Goal: Check status: Check status

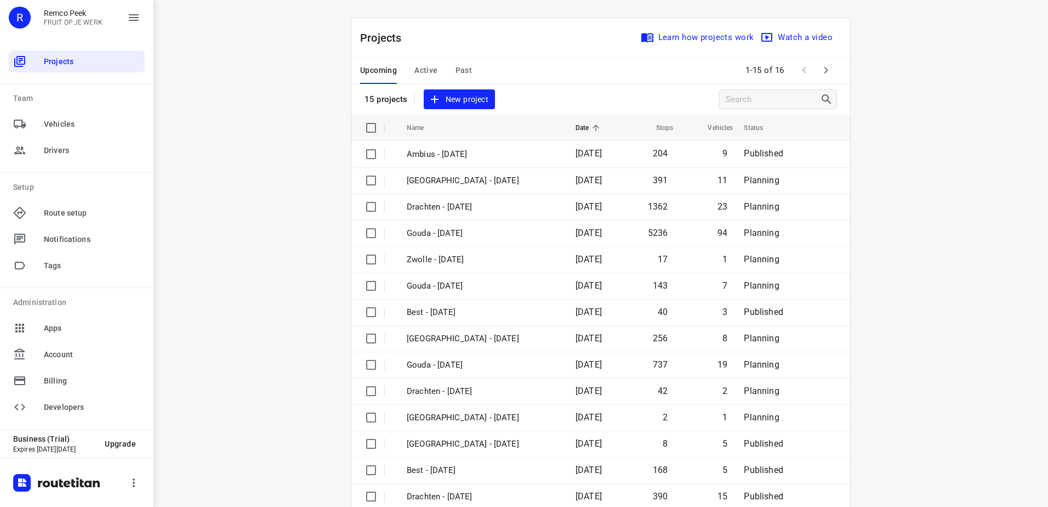
click at [406, 70] on div "Upcoming Active Past" at bounding box center [424, 71] width 129 height 26
click at [423, 70] on span "Active" at bounding box center [426, 71] width 23 height 14
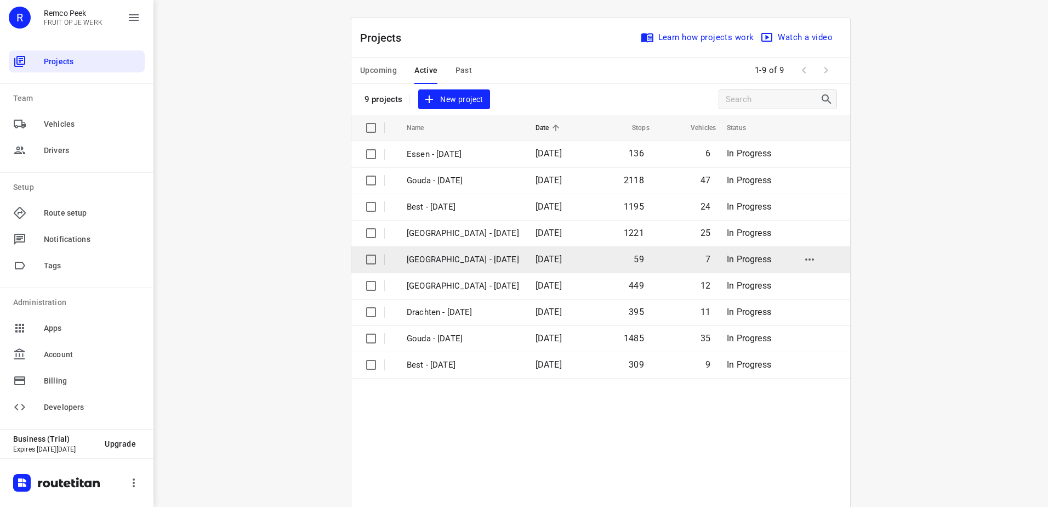
click at [475, 252] on td "[GEOGRAPHIC_DATA] - [DATE]" at bounding box center [461, 259] width 131 height 26
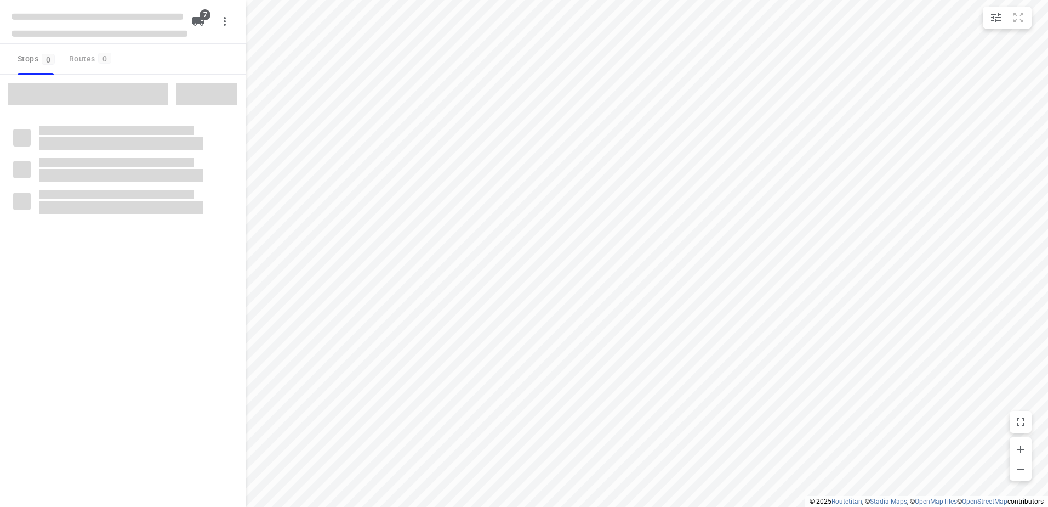
checkbox input "true"
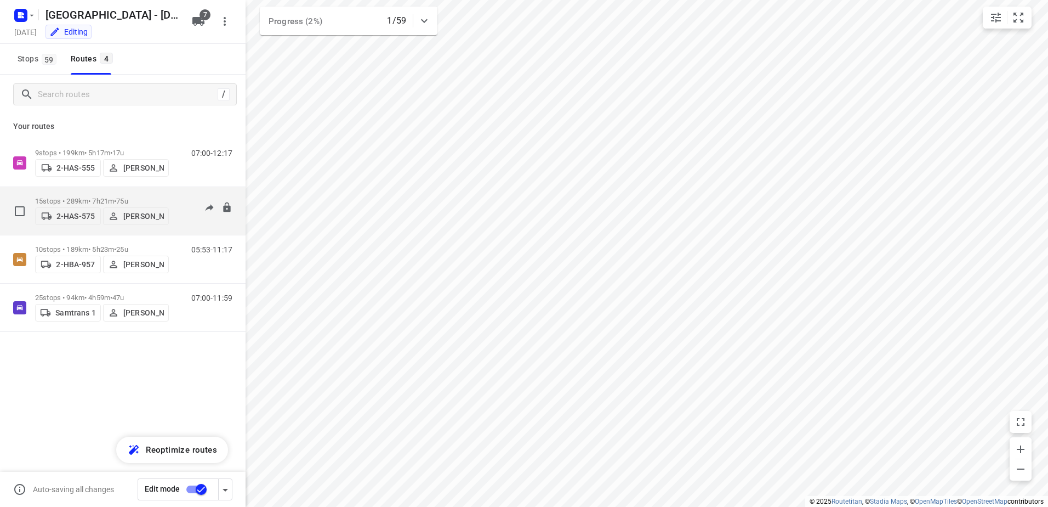
click at [60, 197] on p "15 stops • 289km • 7h21m • 75u" at bounding box center [102, 201] width 134 height 8
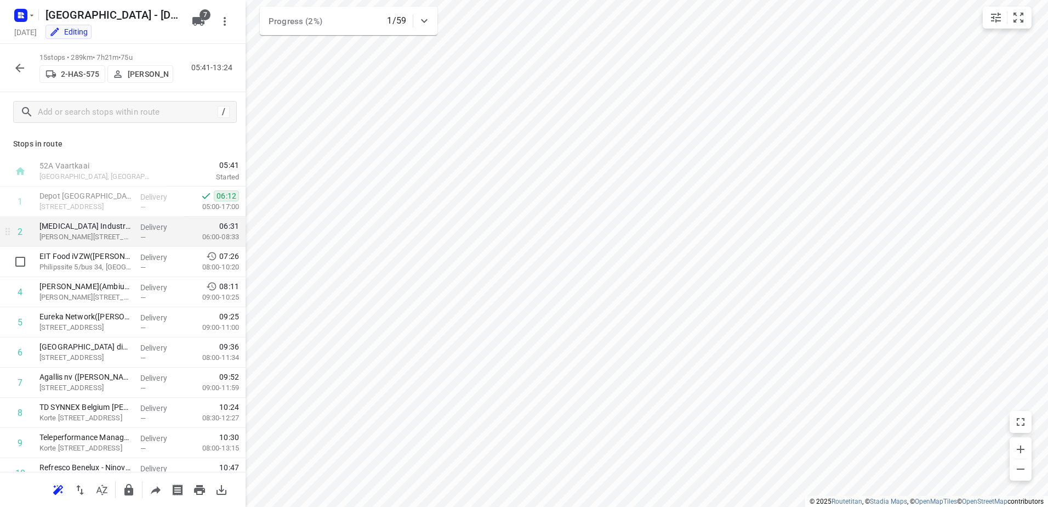
scroll to position [110, 0]
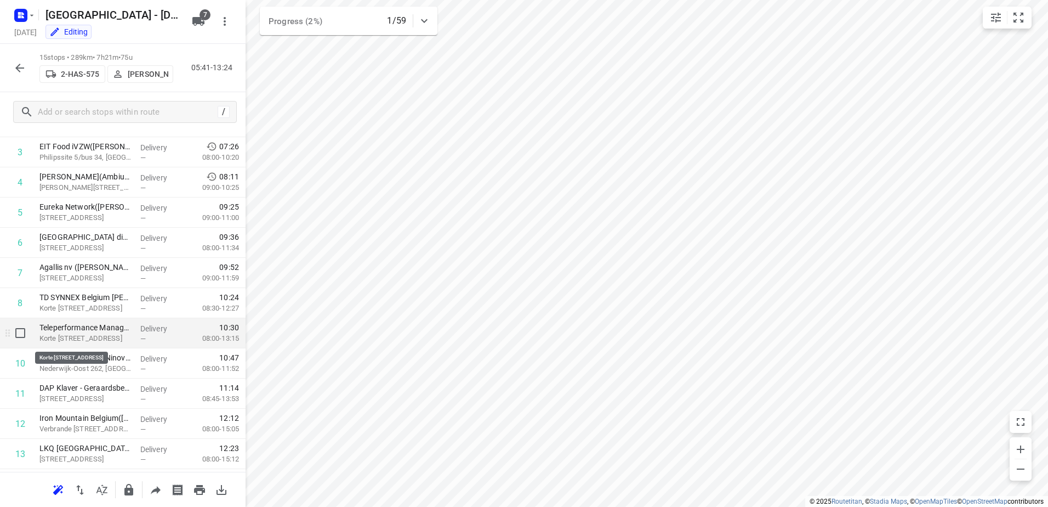
click at [95, 333] on p "Korte [STREET_ADDRESS]" at bounding box center [85, 338] width 92 height 11
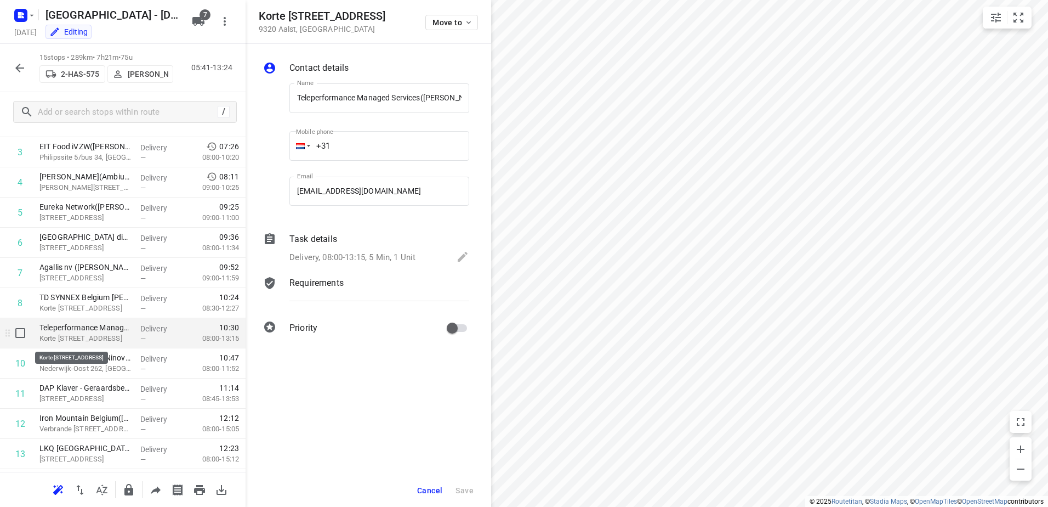
scroll to position [0, 97]
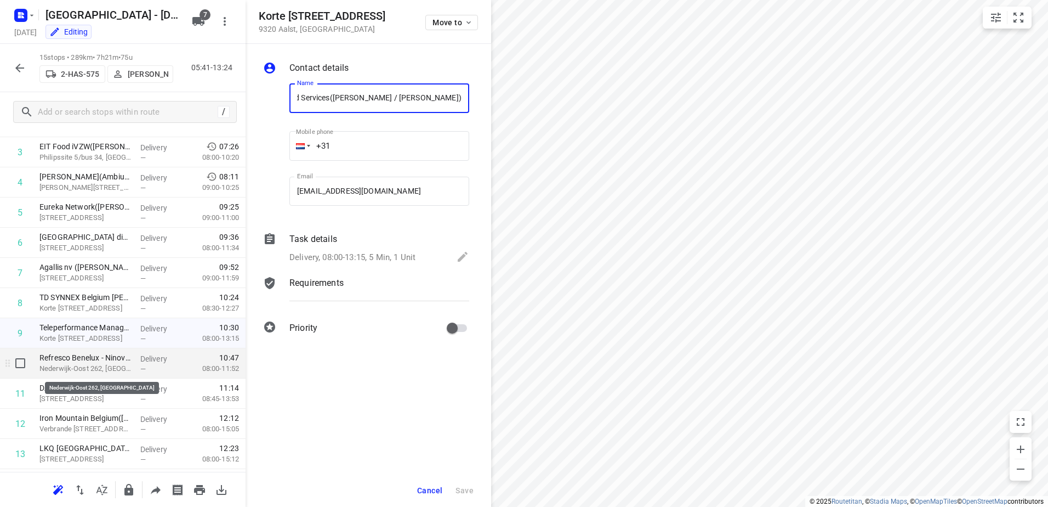
click at [98, 369] on p "Nederwijk-Oost 262, [GEOGRAPHIC_DATA]" at bounding box center [85, 368] width 92 height 11
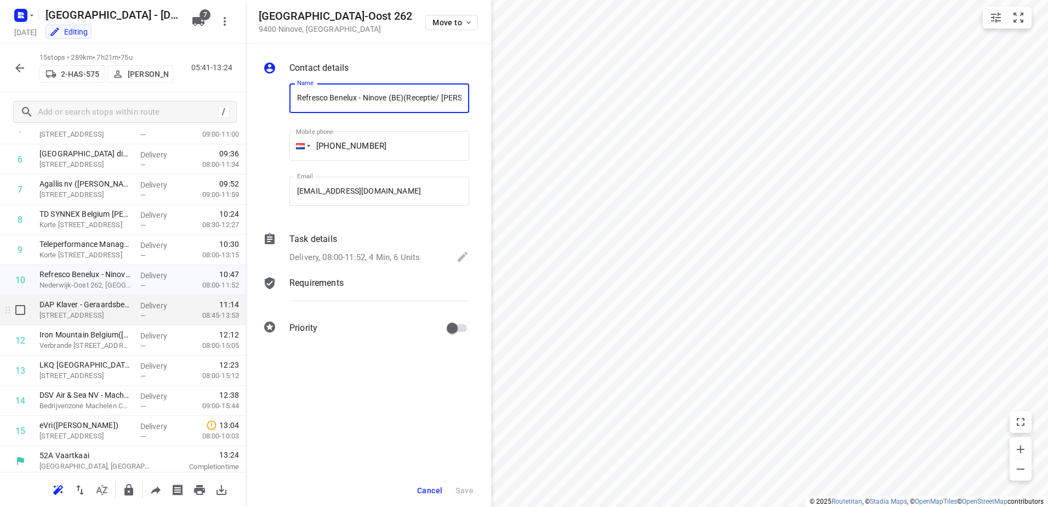
scroll to position [197, 0]
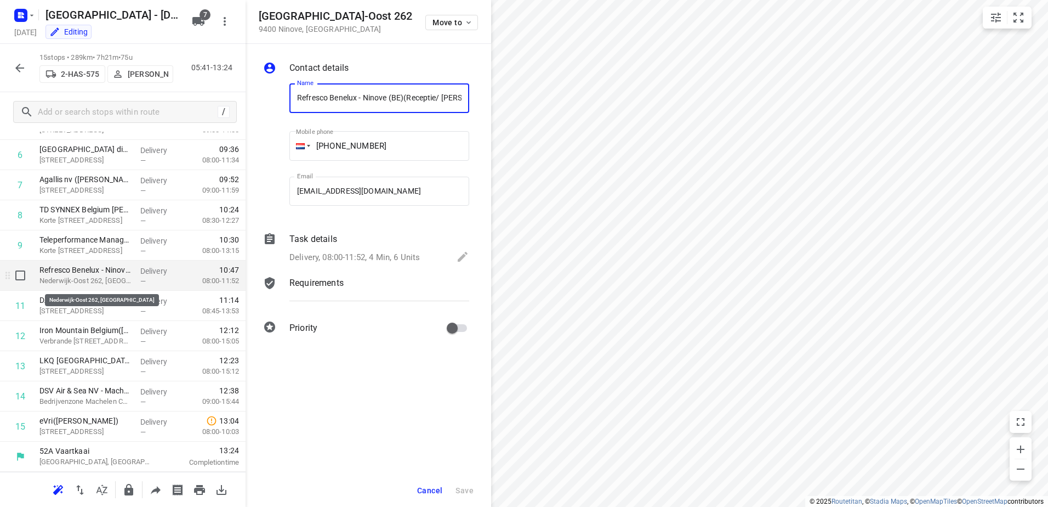
click at [88, 276] on p "Nederwijk-Oost 262, [GEOGRAPHIC_DATA]" at bounding box center [85, 280] width 92 height 11
click at [89, 274] on p "Refresco Benelux - Ninove (BE)(Receptie/ [PERSON_NAME])" at bounding box center [85, 269] width 92 height 11
click at [88, 279] on p "Nederwijk-Oost 262, Ninove" at bounding box center [85, 280] width 92 height 11
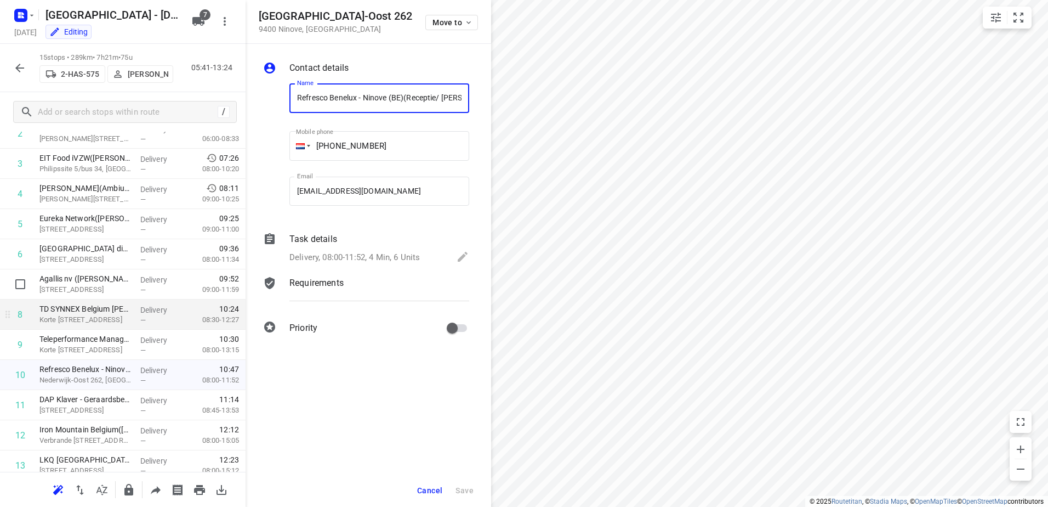
scroll to position [164, 0]
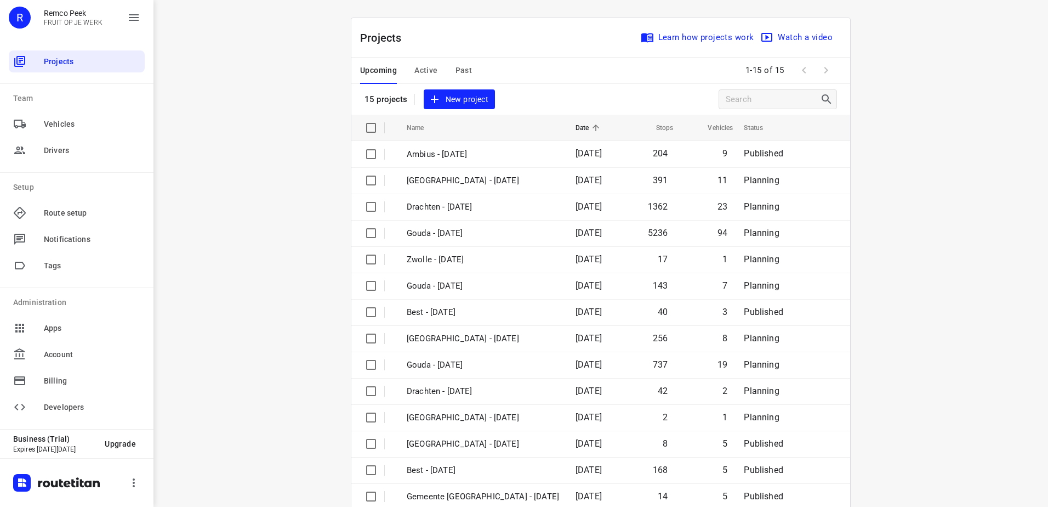
click at [415, 79] on button "Active" at bounding box center [426, 71] width 23 height 26
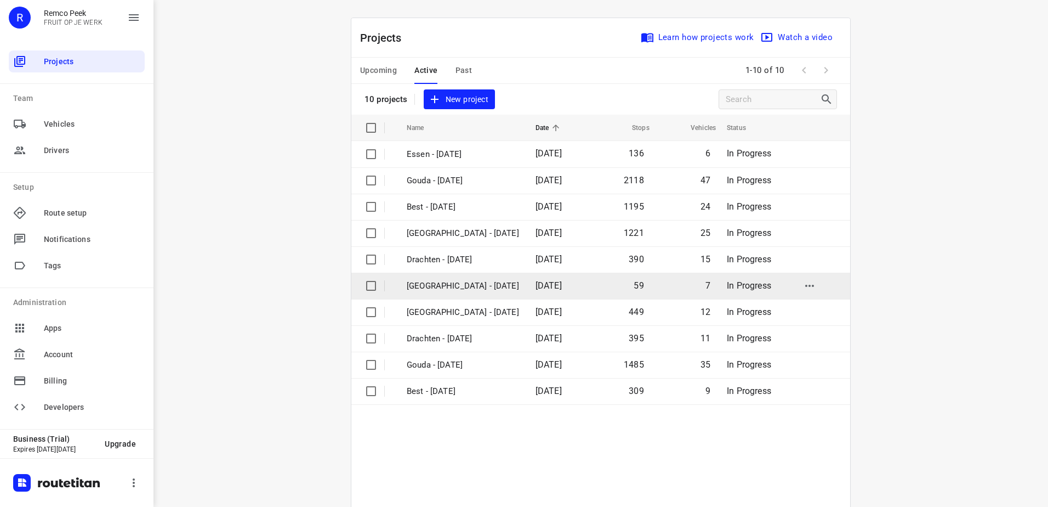
click at [431, 290] on p "Antwerpen - Wednesday" at bounding box center [463, 286] width 112 height 13
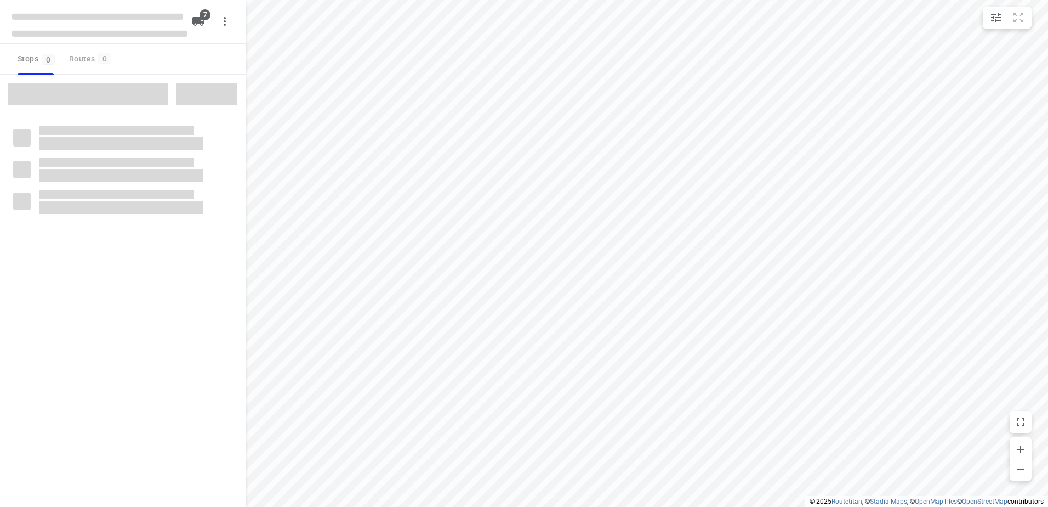
checkbox input "true"
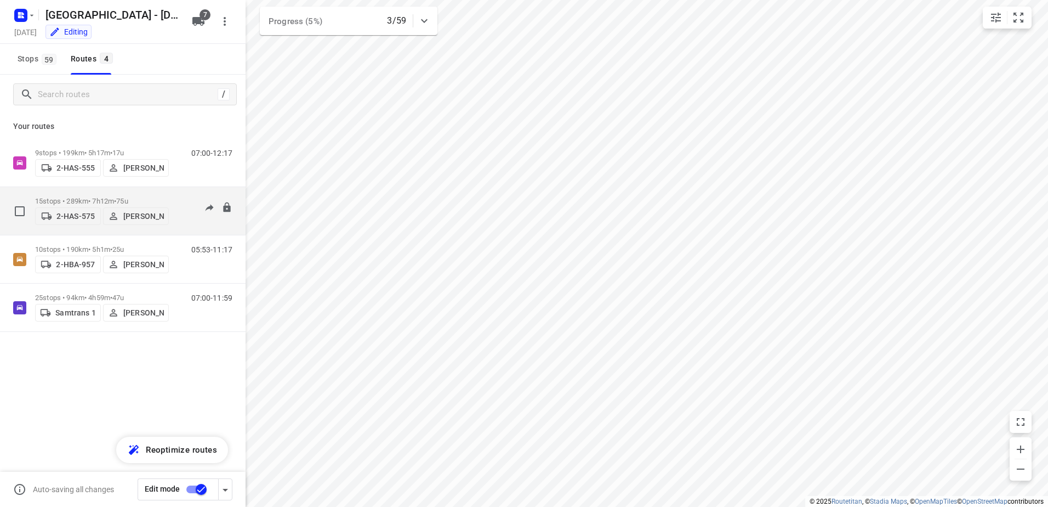
click at [71, 201] on p "15 stops • 289km • 7h12m • 75u" at bounding box center [102, 201] width 134 height 8
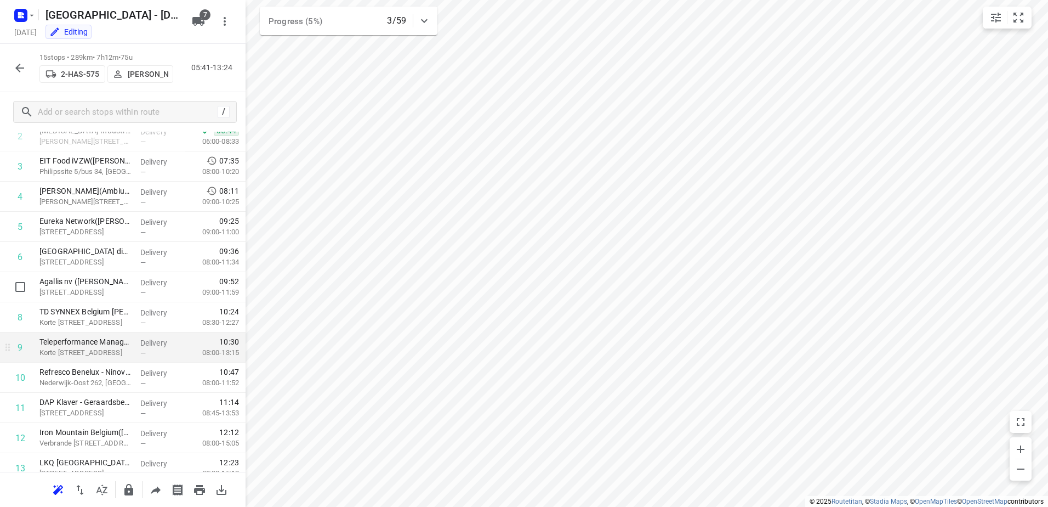
scroll to position [197, 0]
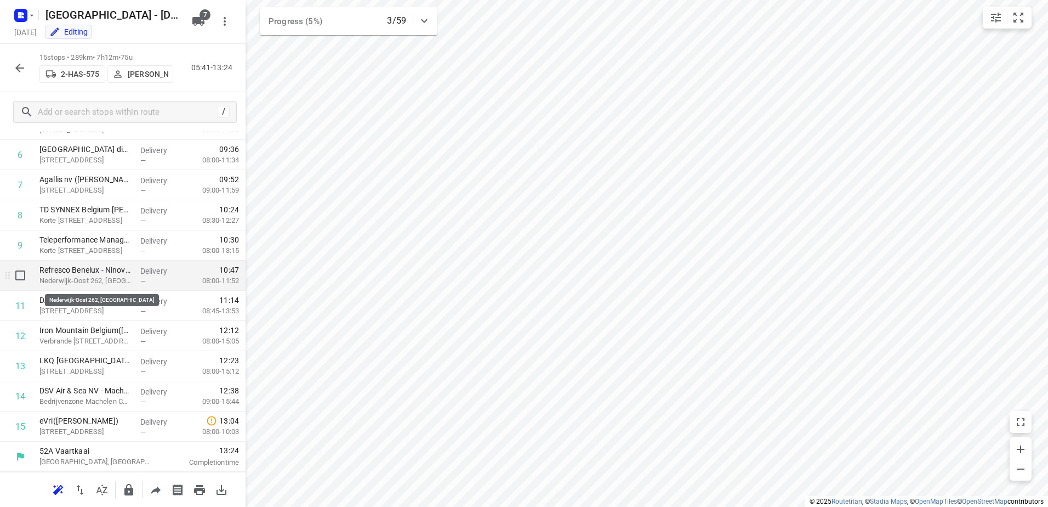
click at [61, 279] on p "Nederwijk-Oost 262, Ninove" at bounding box center [85, 280] width 92 height 11
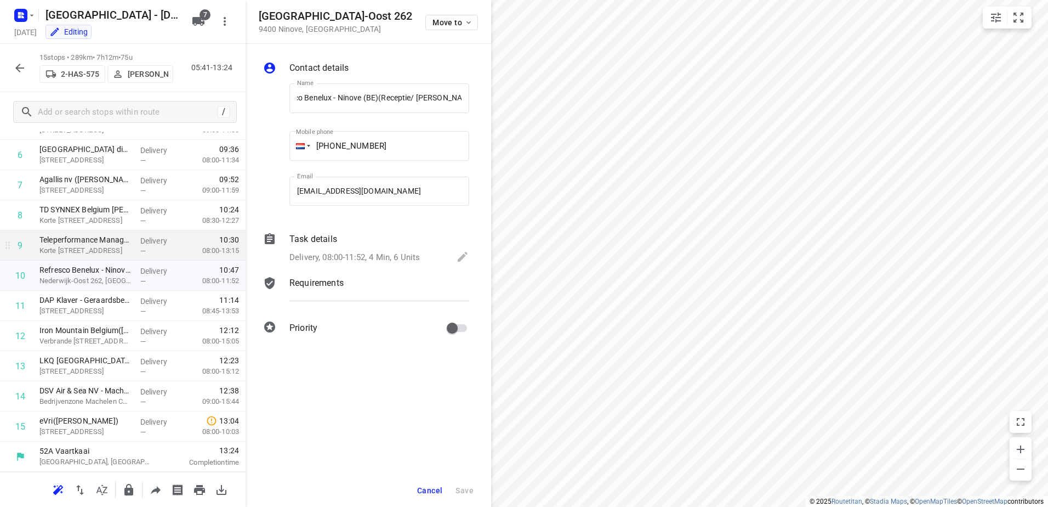
scroll to position [0, 0]
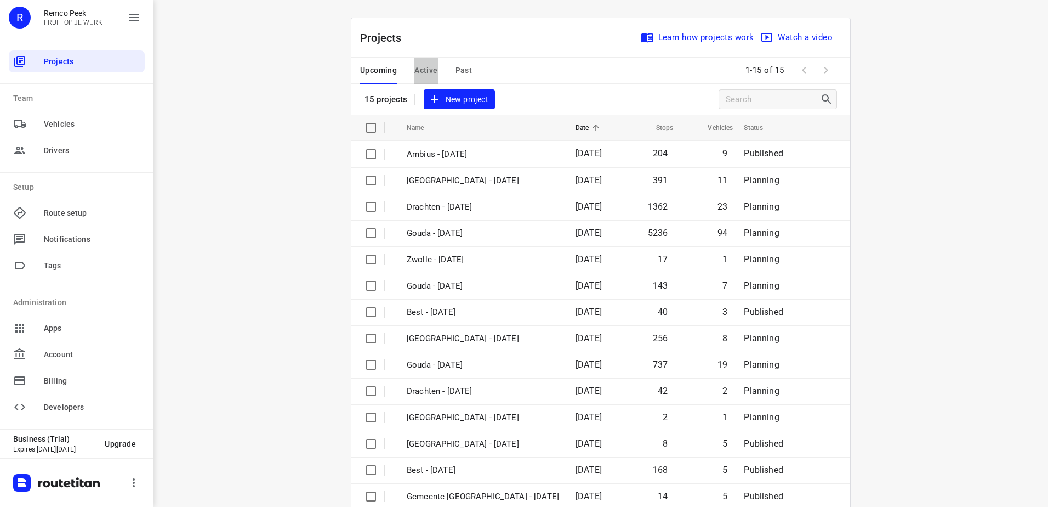
click at [416, 72] on span "Active" at bounding box center [426, 71] width 23 height 14
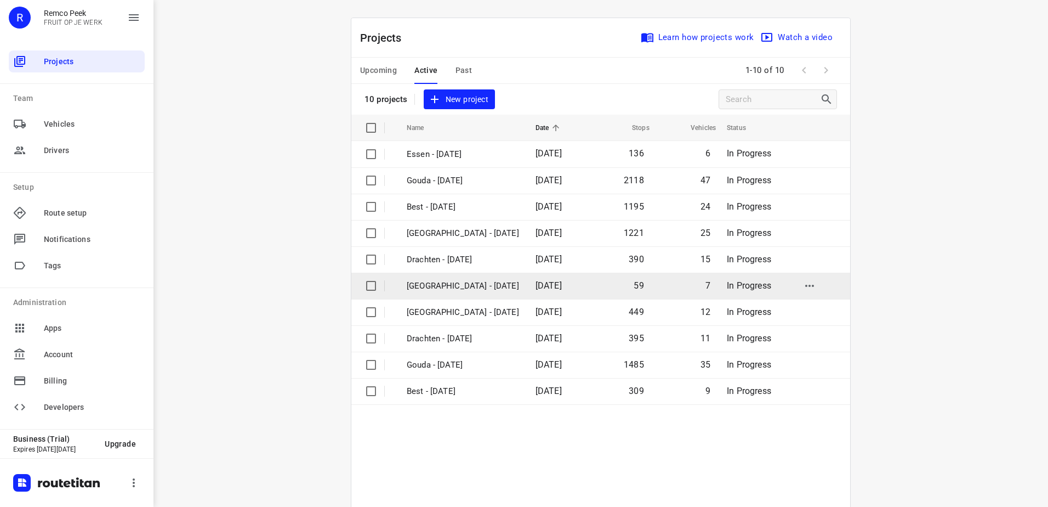
click at [468, 293] on td "[GEOGRAPHIC_DATA] - [DATE]" at bounding box center [461, 286] width 131 height 26
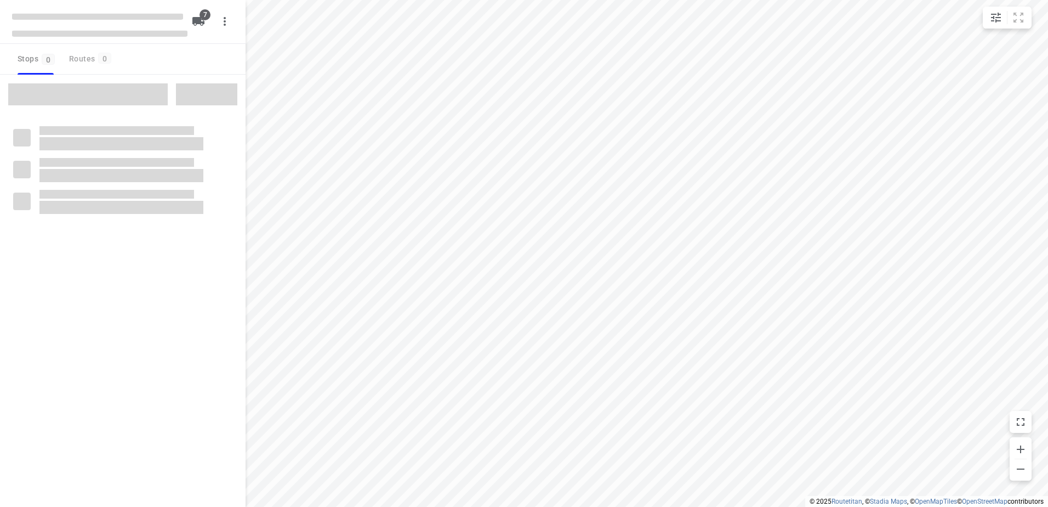
checkbox input "true"
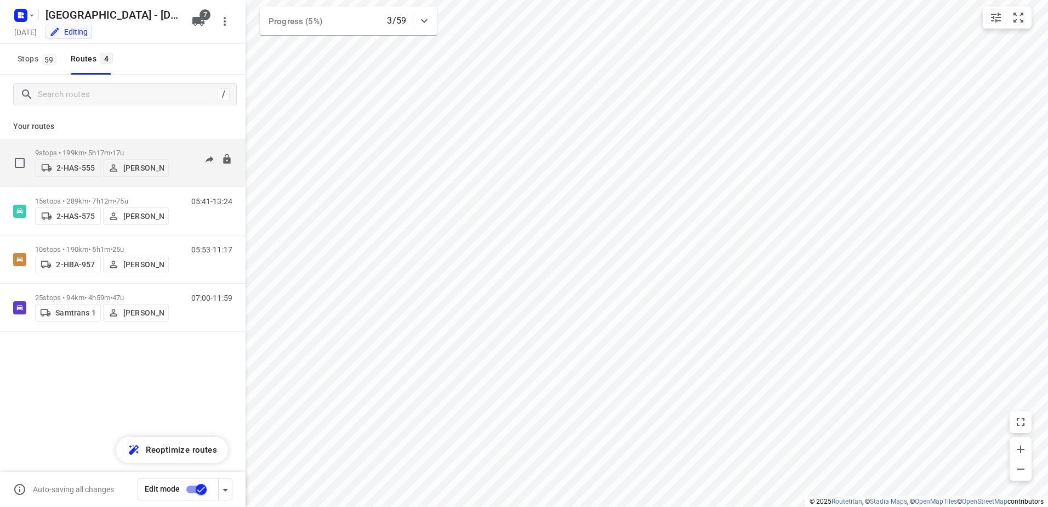
click at [96, 149] on p "9 stops • 199km • 5h17m • 17u" at bounding box center [102, 153] width 134 height 8
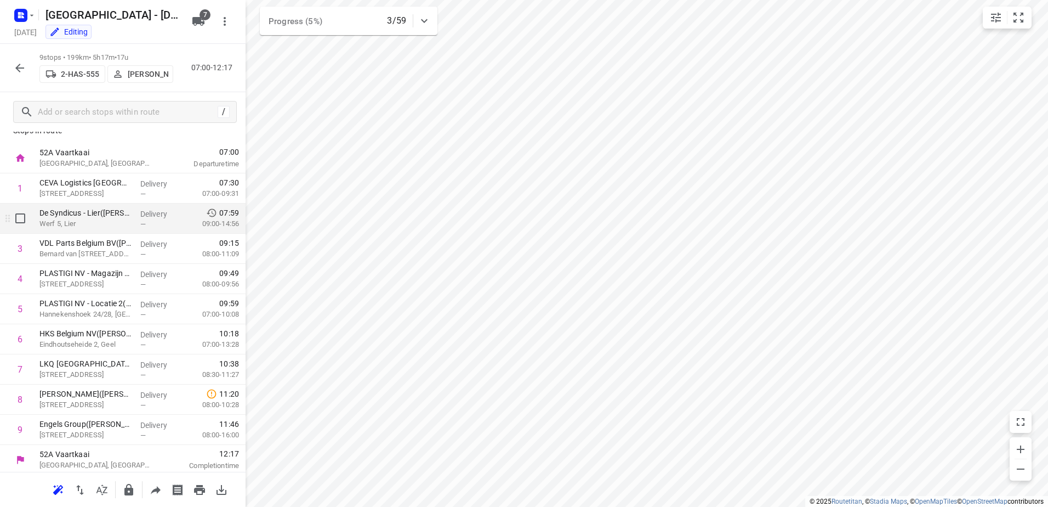
scroll to position [16, 0]
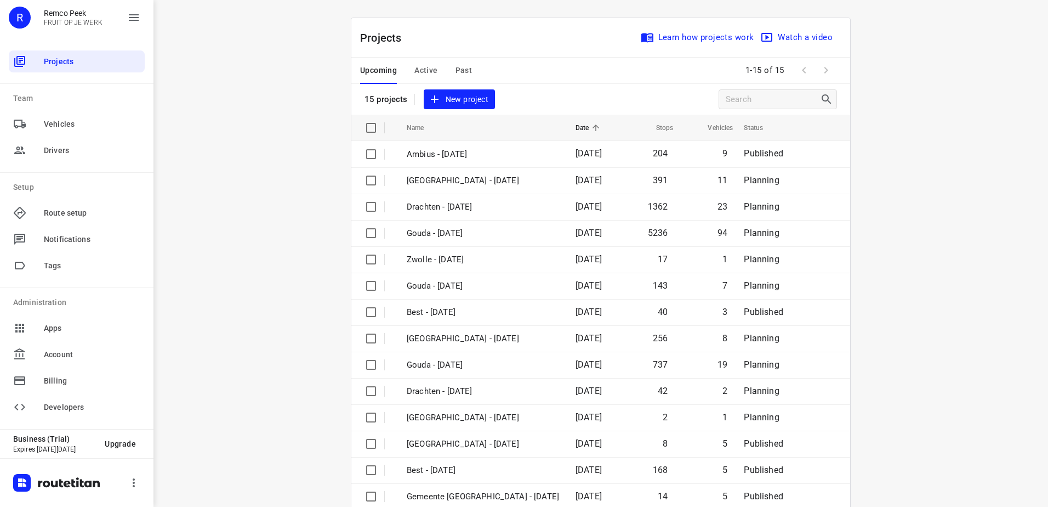
click at [425, 70] on span "Active" at bounding box center [426, 71] width 23 height 14
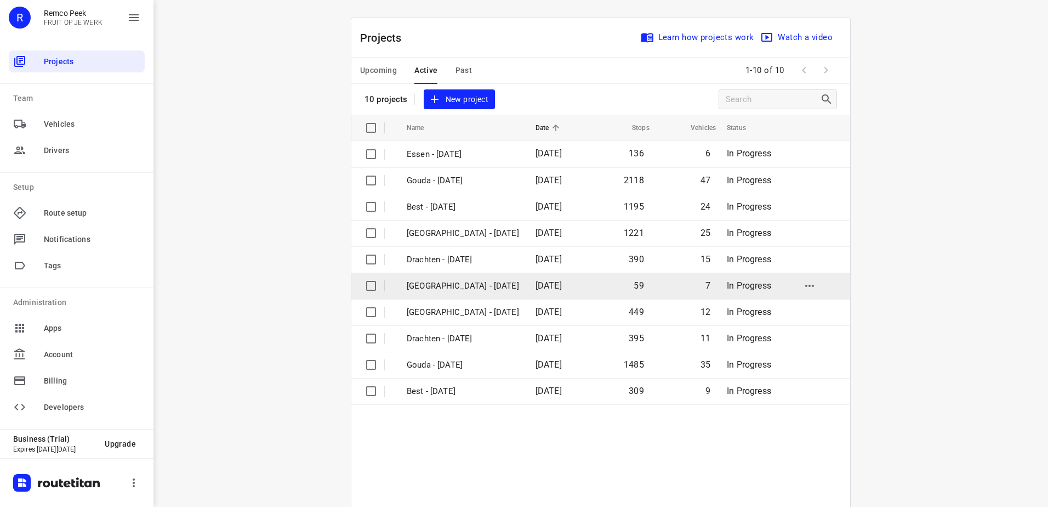
click at [456, 287] on p "[GEOGRAPHIC_DATA] - [DATE]" at bounding box center [463, 286] width 112 height 13
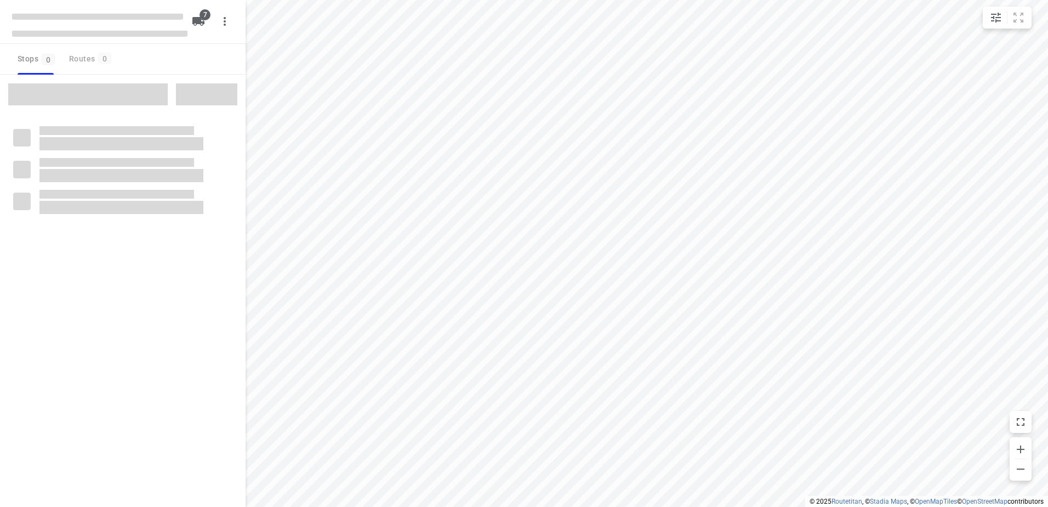
checkbox input "true"
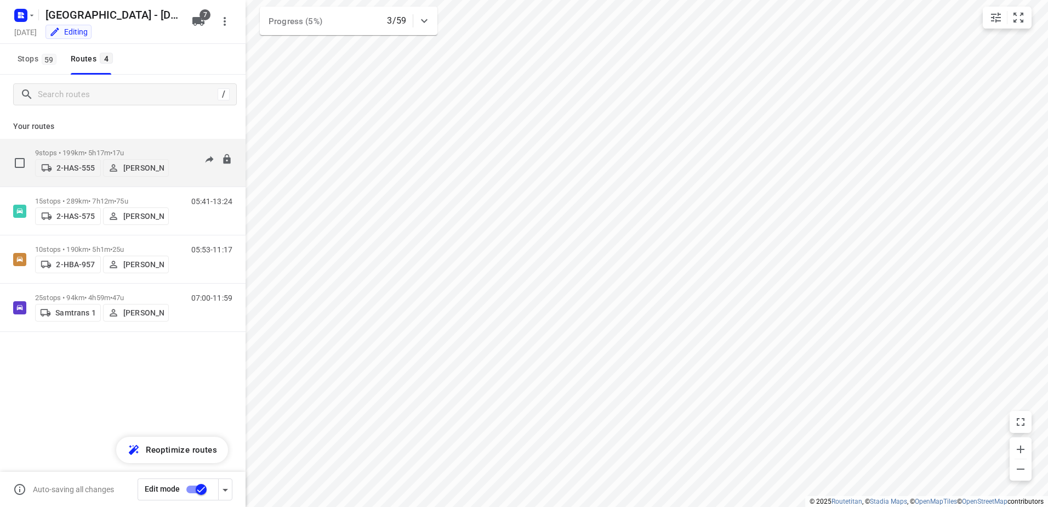
click at [83, 151] on p "9 stops • 199km • 5h17m • 17u" at bounding box center [102, 153] width 134 height 8
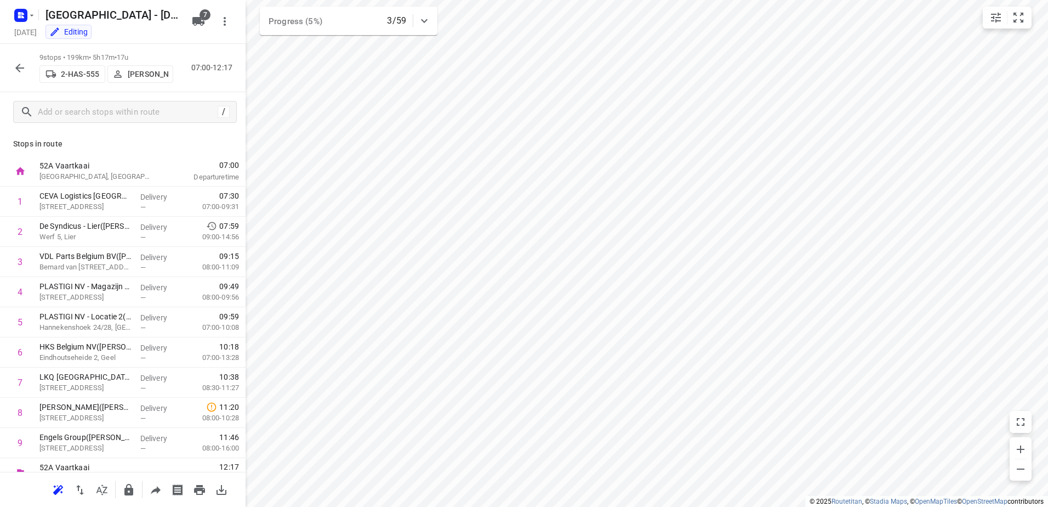
click at [26, 70] on icon "button" at bounding box center [19, 67] width 13 height 13
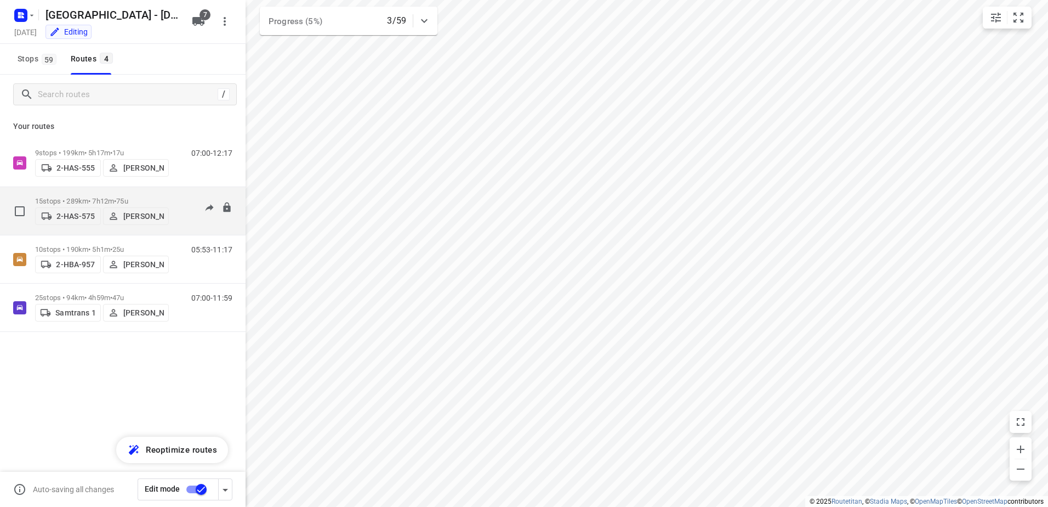
click at [72, 200] on p "15 stops • 289km • 7h12m • 75u" at bounding box center [102, 201] width 134 height 8
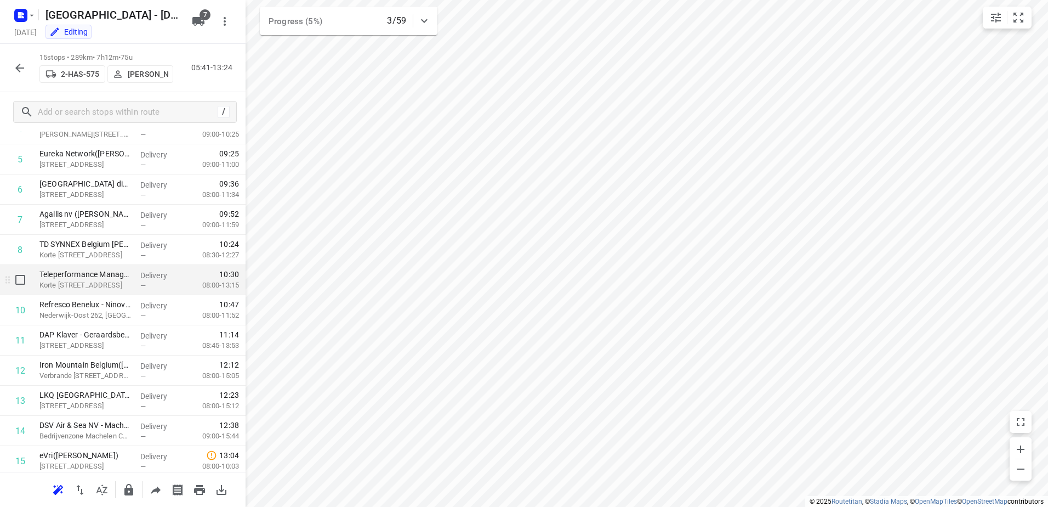
scroll to position [164, 0]
click at [18, 75] on button "button" at bounding box center [20, 68] width 22 height 22
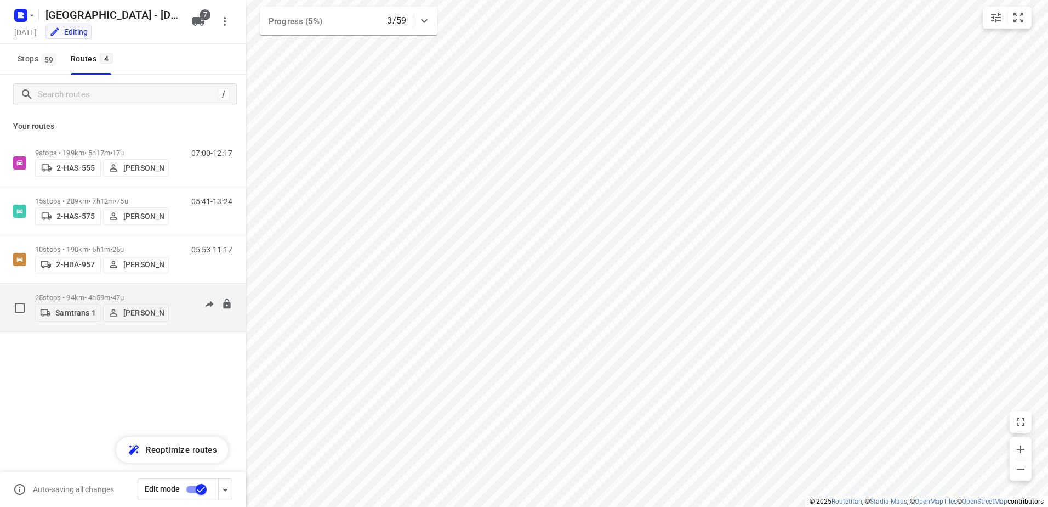
click at [64, 293] on p "25 stops • 94km • 4h59m • 47u" at bounding box center [102, 297] width 134 height 8
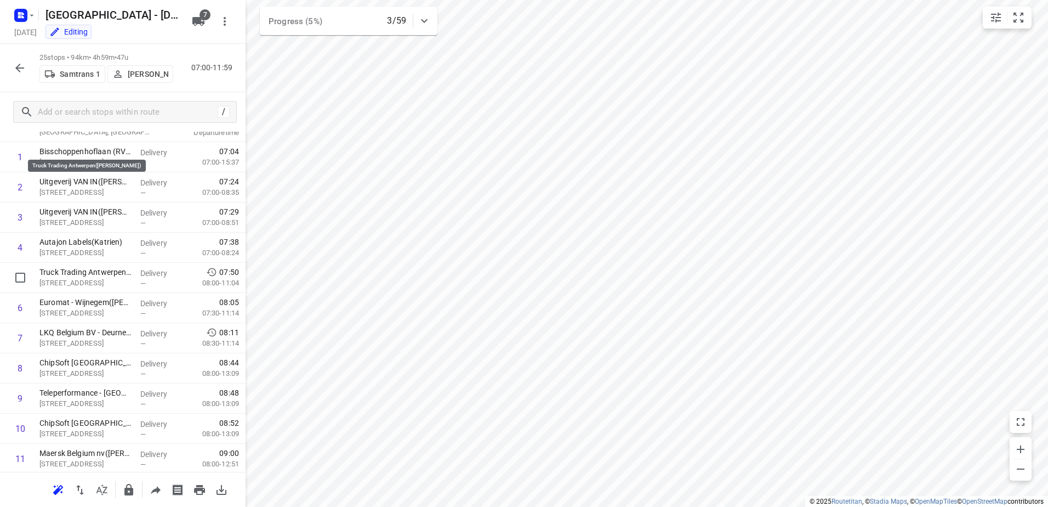
scroll to position [0, 0]
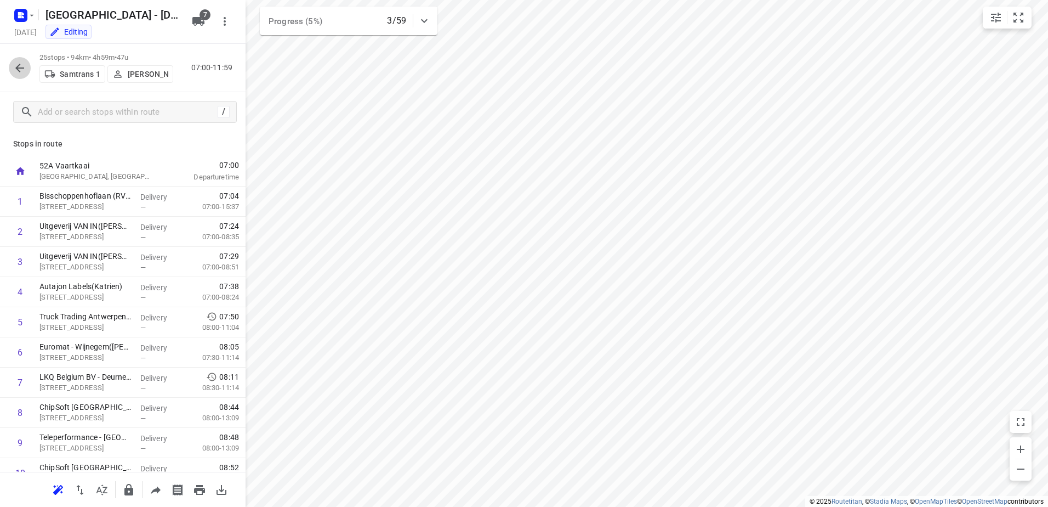
click at [21, 76] on button "button" at bounding box center [20, 68] width 22 height 22
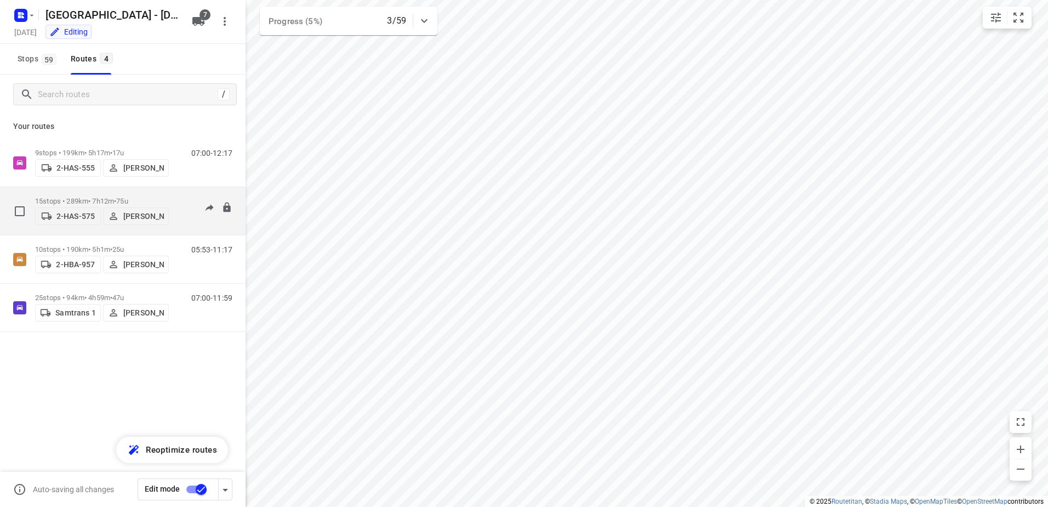
click at [89, 200] on p "15 stops • 289km • 7h12m • 75u" at bounding box center [102, 201] width 134 height 8
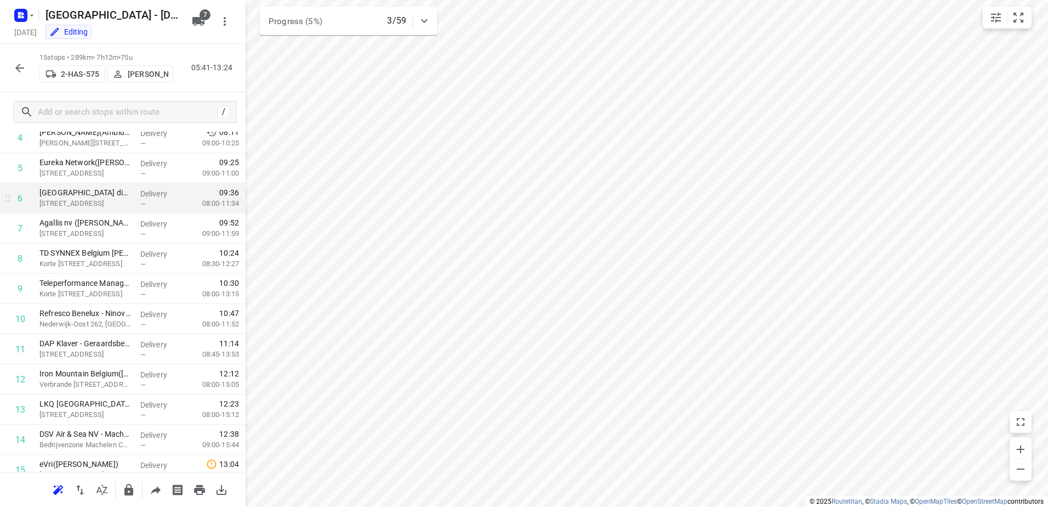
scroll to position [197, 0]
